Goal: Information Seeking & Learning: Learn about a topic

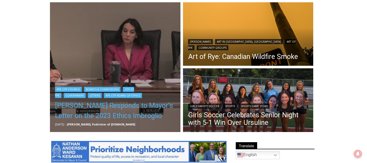
scroll to position [141, 0]
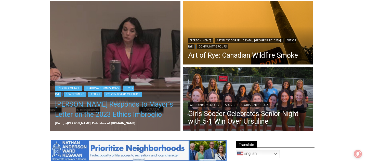
click at [132, 105] on link "[PERSON_NAME] Responds to Mayor’s Letter on the 2023 Ethics Imbroglio" at bounding box center [115, 110] width 120 height 20
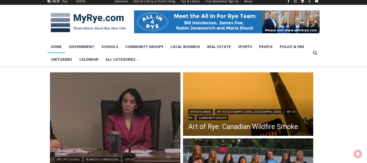
scroll to position [87, 0]
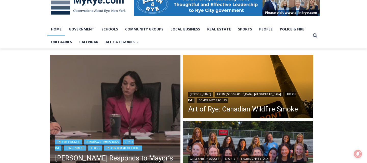
click at [112, 105] on img "Read More Henderson Responds to Mayor’s Letter on the 2023 Ethics Imbroglio" at bounding box center [115, 120] width 130 height 130
